Goal: Navigation & Orientation: Find specific page/section

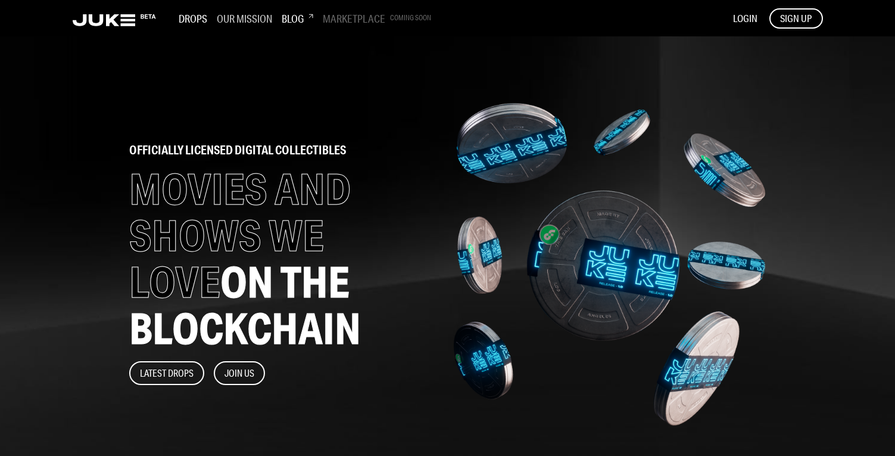
click at [242, 20] on h3 "Our Mission" at bounding box center [244, 18] width 55 height 13
click at [192, 18] on h3 "Drops" at bounding box center [193, 18] width 29 height 13
click at [130, 16] on rect at bounding box center [127, 15] width 15 height 3
click at [101, 20] on icon at bounding box center [95, 20] width 15 height 12
